Goal: Find specific page/section: Find specific page/section

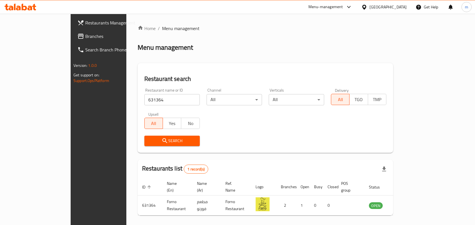
click at [397, 6] on div "[GEOGRAPHIC_DATA]" at bounding box center [387, 7] width 37 height 6
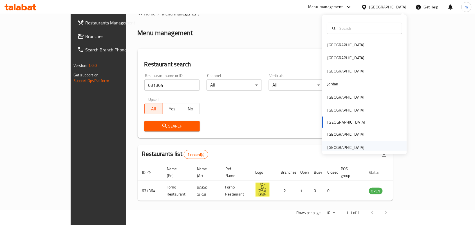
click at [337, 145] on div "[GEOGRAPHIC_DATA]" at bounding box center [346, 148] width 37 height 6
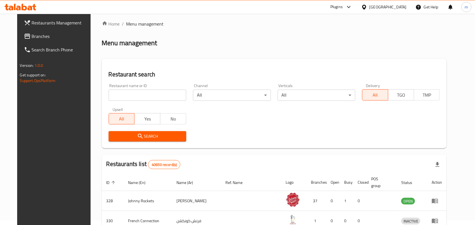
scroll to position [15, 0]
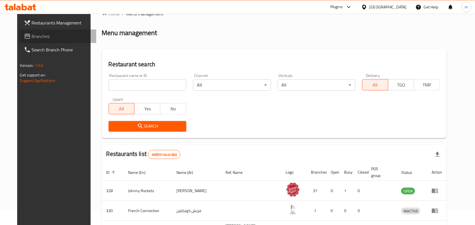
drag, startPoint x: 21, startPoint y: 37, endPoint x: 17, endPoint y: 38, distance: 3.4
click at [32, 37] on span "Branches" at bounding box center [62, 36] width 60 height 7
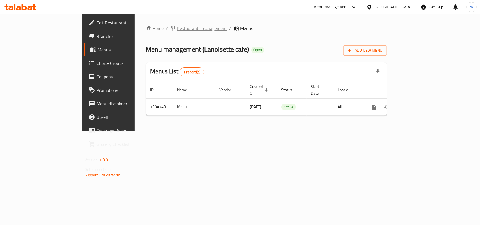
click at [177, 25] on span "Restaurants management" at bounding box center [202, 28] width 50 height 7
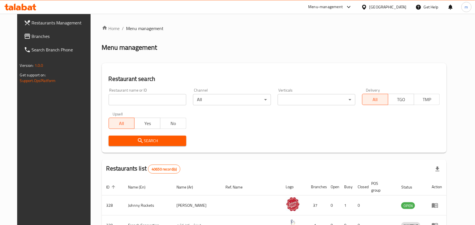
click at [109, 99] on input "search" at bounding box center [148, 99] width 78 height 11
paste input "703391"
type input "703391"
click button "Search" at bounding box center [148, 141] width 78 height 10
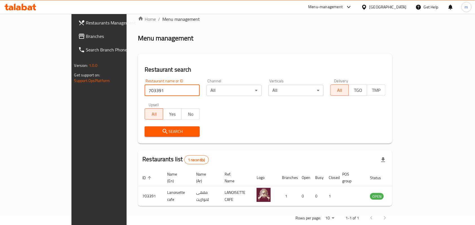
scroll to position [15, 0]
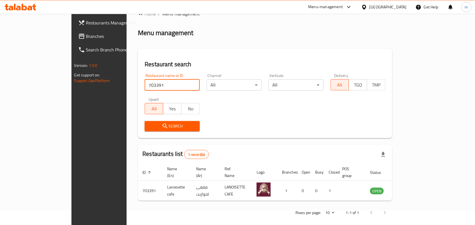
click at [86, 40] on span "Branches" at bounding box center [116, 36] width 60 height 7
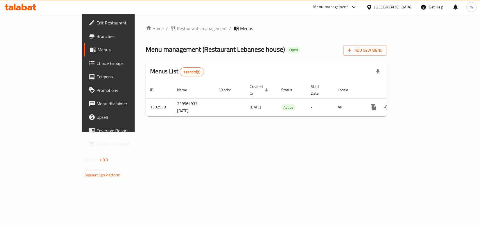
click at [177, 28] on span "Restaurants management" at bounding box center [202, 28] width 50 height 7
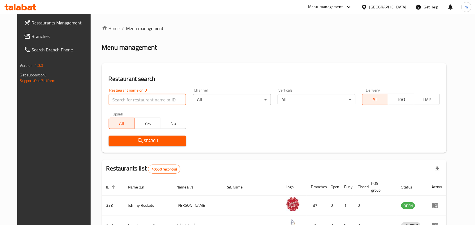
click at [111, 102] on input "search" at bounding box center [148, 99] width 78 height 11
paste input "702477"
type input "702477"
click button "Search" at bounding box center [148, 141] width 78 height 10
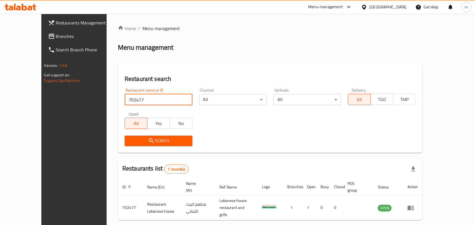
click at [56, 39] on span "Branches" at bounding box center [86, 36] width 60 height 7
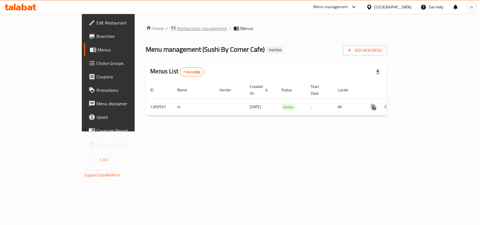
click at [177, 27] on span "Restaurants management" at bounding box center [202, 28] width 50 height 7
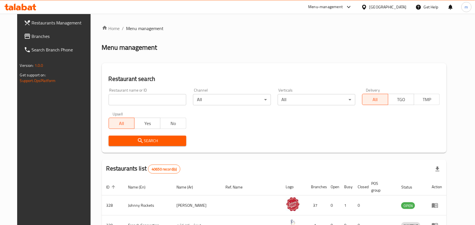
click at [109, 98] on input "search" at bounding box center [148, 99] width 78 height 11
paste input "703914"
type input "703914"
click button "Search" at bounding box center [148, 141] width 78 height 10
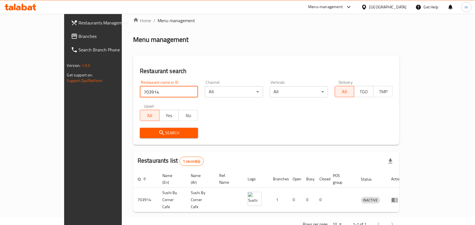
scroll to position [15, 0]
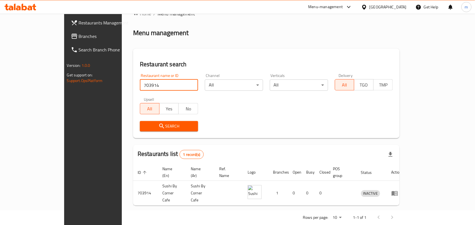
click at [79, 37] on span "Branches" at bounding box center [109, 36] width 60 height 7
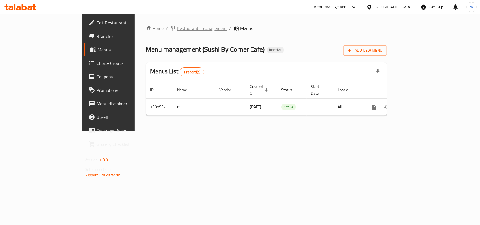
click at [177, 29] on span "Restaurants management" at bounding box center [202, 28] width 50 height 7
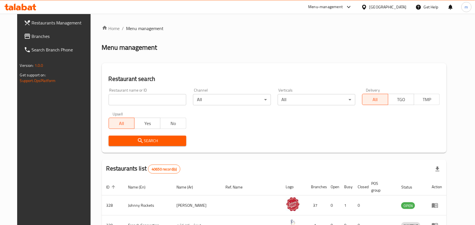
click at [110, 99] on input "search" at bounding box center [148, 99] width 78 height 11
paste input "703914"
type input "703914"
click button "Search" at bounding box center [148, 141] width 78 height 10
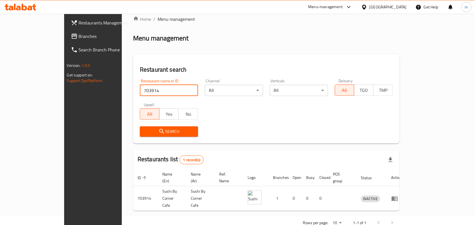
scroll to position [15, 0]
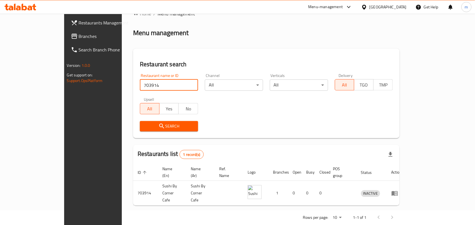
click at [66, 32] on link "Branches" at bounding box center [104, 37] width 77 height 14
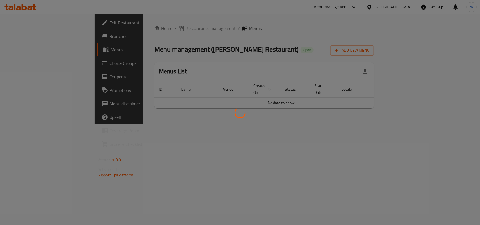
click at [151, 28] on div at bounding box center [240, 112] width 480 height 225
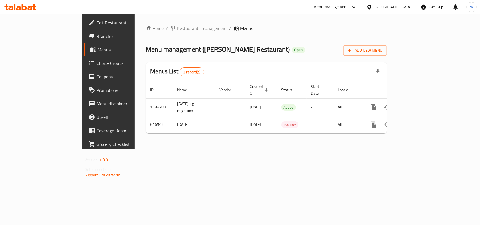
drag, startPoint x: 145, startPoint y: 16, endPoint x: 144, endPoint y: 24, distance: 8.3
click at [145, 18] on div "Home / Restaurants management / Menus Menu management ( Soofi Mandi Restaurant …" at bounding box center [267, 82] width 264 height 136
click at [177, 25] on span "Restaurants management" at bounding box center [202, 28] width 50 height 7
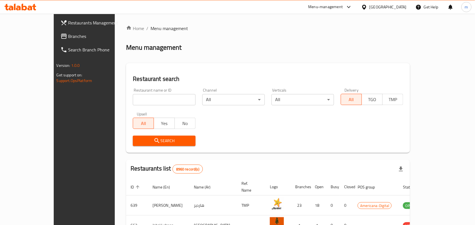
click at [126, 98] on div "Home / Menu management Menu management Restaurant search Restaurant name or ID …" at bounding box center [268, 201] width 284 height 353
click at [133, 98] on input "search" at bounding box center [164, 99] width 62 height 11
paste input "640960"
type input "640960"
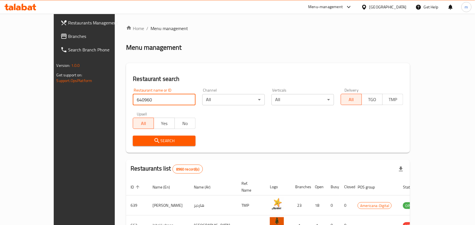
click button "Search" at bounding box center [164, 141] width 62 height 10
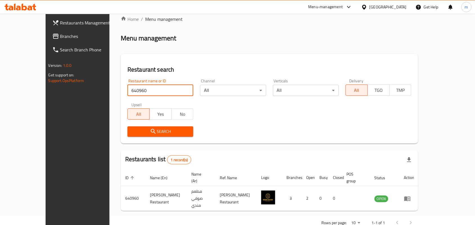
scroll to position [15, 0]
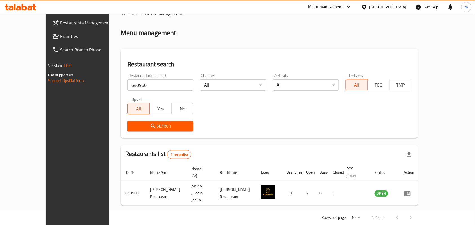
click at [398, 8] on div "Qatar" at bounding box center [387, 7] width 37 height 6
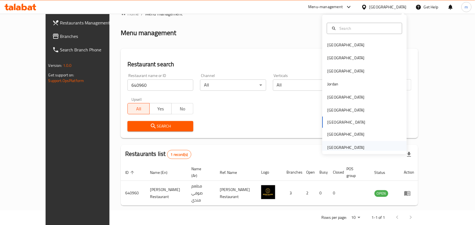
click at [339, 148] on div "[GEOGRAPHIC_DATA]" at bounding box center [346, 148] width 37 height 6
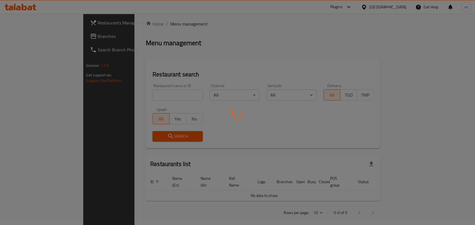
scroll to position [15, 0]
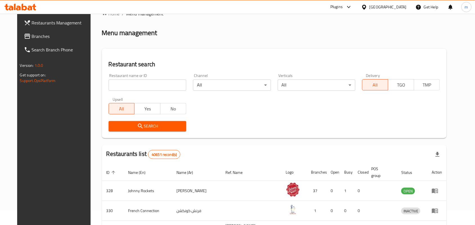
click at [32, 38] on span "Branches" at bounding box center [62, 36] width 60 height 7
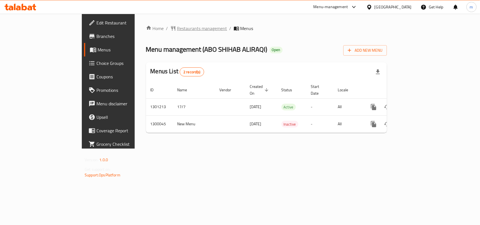
click at [177, 28] on span "Restaurants management" at bounding box center [202, 28] width 50 height 7
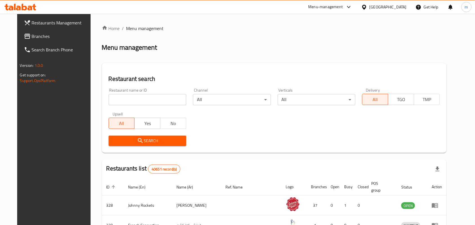
click at [113, 97] on input "search" at bounding box center [148, 99] width 78 height 11
paste input "701529"
type input "701529"
click button "Search" at bounding box center [148, 141] width 78 height 10
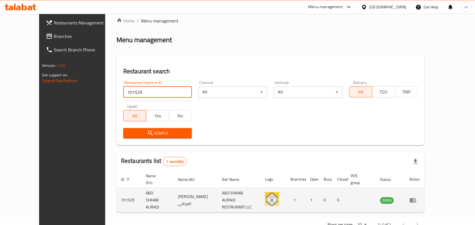
scroll to position [15, 0]
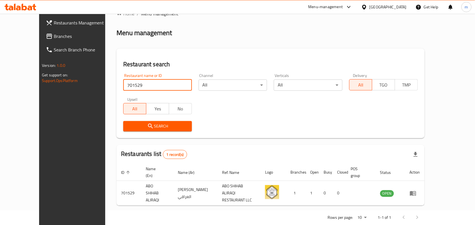
click at [371, 6] on div "[GEOGRAPHIC_DATA]" at bounding box center [387, 7] width 37 height 6
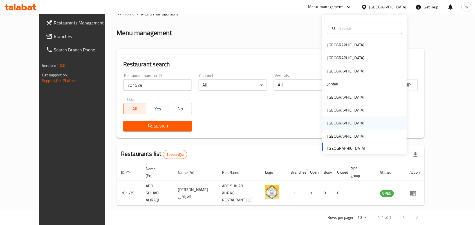
click at [327, 127] on div "[GEOGRAPHIC_DATA]" at bounding box center [346, 123] width 46 height 13
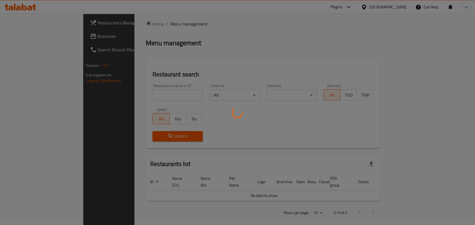
scroll to position [15, 0]
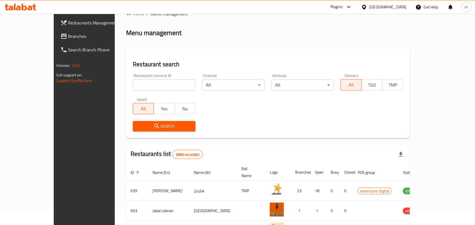
click at [68, 34] on span "Branches" at bounding box center [98, 36] width 60 height 7
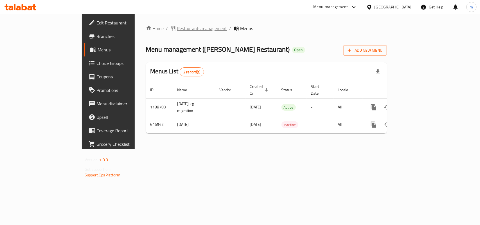
click at [177, 31] on span "Restaurants management" at bounding box center [202, 28] width 50 height 7
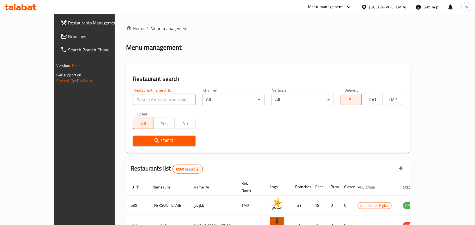
click at [133, 98] on input "search" at bounding box center [164, 99] width 62 height 11
paste input "640960"
type input "640960"
click at [162, 144] on span "Search" at bounding box center [163, 141] width 53 height 7
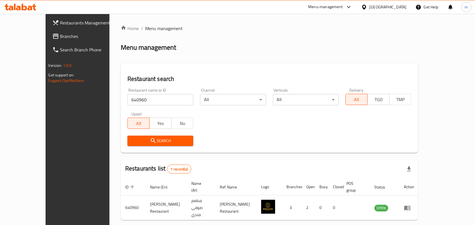
scroll to position [15, 0]
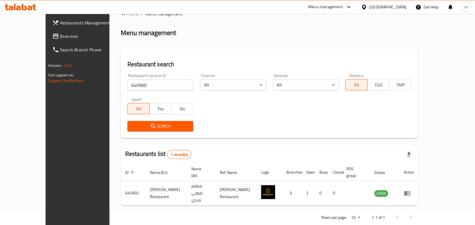
click at [400, 8] on div "[GEOGRAPHIC_DATA]" at bounding box center [387, 7] width 37 height 6
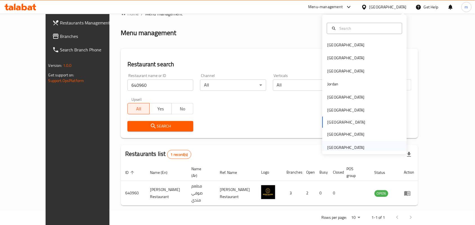
click at [344, 147] on div "[GEOGRAPHIC_DATA]" at bounding box center [346, 148] width 37 height 6
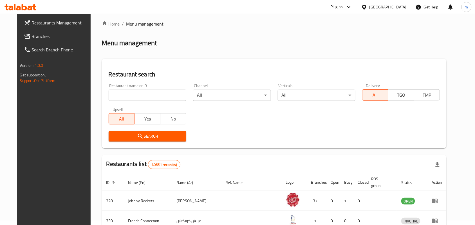
scroll to position [15, 0]
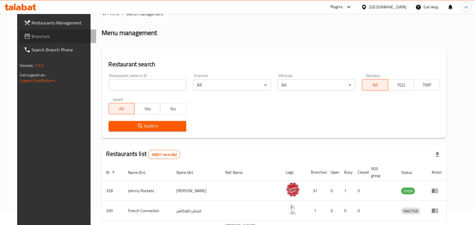
click at [32, 38] on span "Branches" at bounding box center [62, 36] width 60 height 7
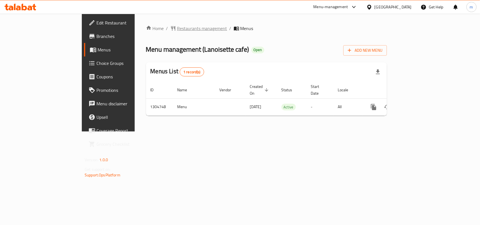
click at [177, 29] on span "Restaurants management" at bounding box center [202, 28] width 50 height 7
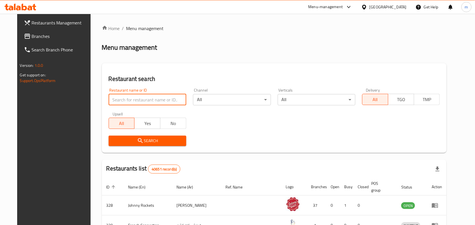
click at [121, 98] on input "search" at bounding box center [148, 99] width 78 height 11
paste input "703391"
type input "703391"
click button "Search" at bounding box center [148, 141] width 78 height 10
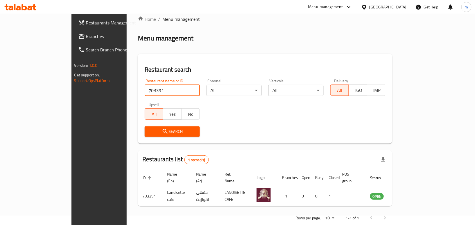
scroll to position [15, 0]
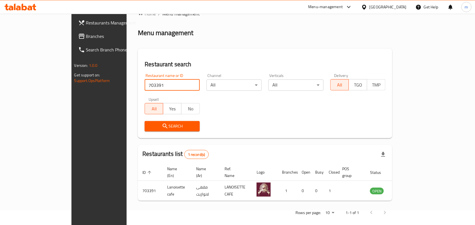
click at [86, 37] on span "Branches" at bounding box center [116, 36] width 60 height 7
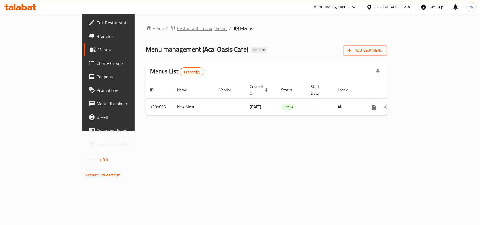
click at [177, 27] on span "Restaurants management" at bounding box center [202, 28] width 50 height 7
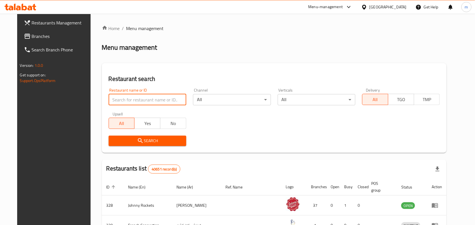
click at [109, 99] on input "search" at bounding box center [148, 99] width 78 height 11
paste input "703898"
type input "703898"
click button "Search" at bounding box center [148, 141] width 78 height 10
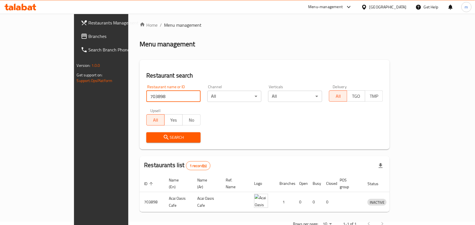
scroll to position [15, 0]
